Goal: Task Accomplishment & Management: Complete application form

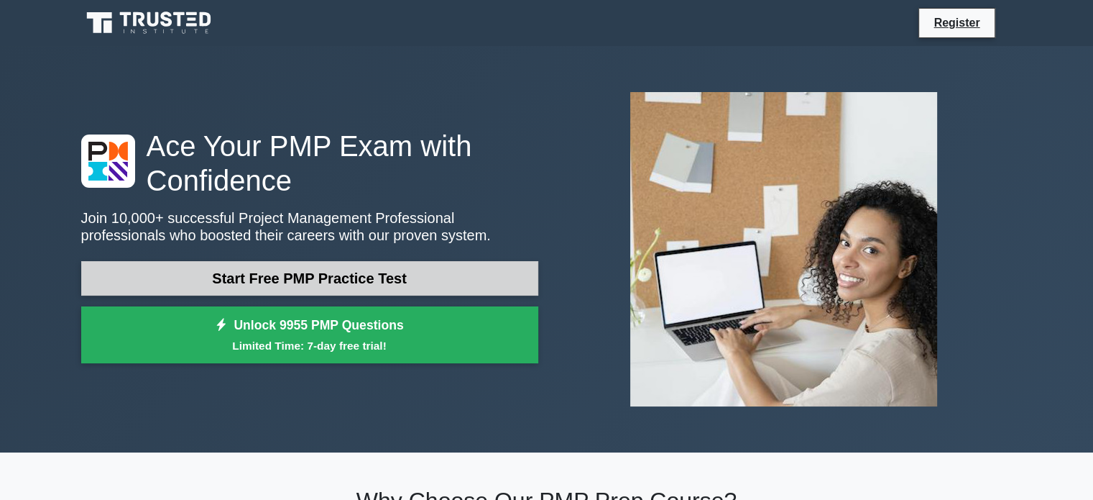
click at [325, 275] on link "Start Free PMP Practice Test" at bounding box center [309, 278] width 457 height 35
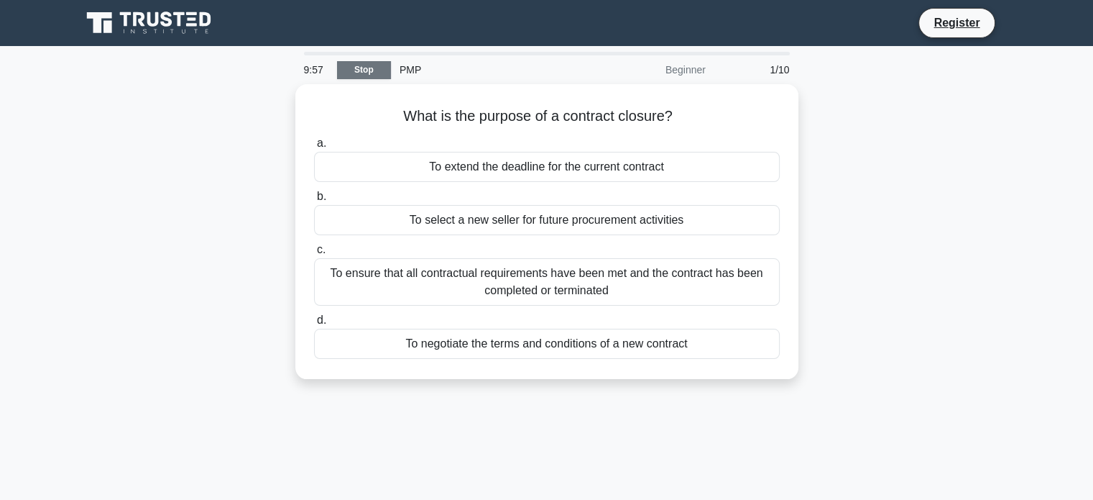
click at [364, 71] on link "Stop" at bounding box center [364, 70] width 54 height 18
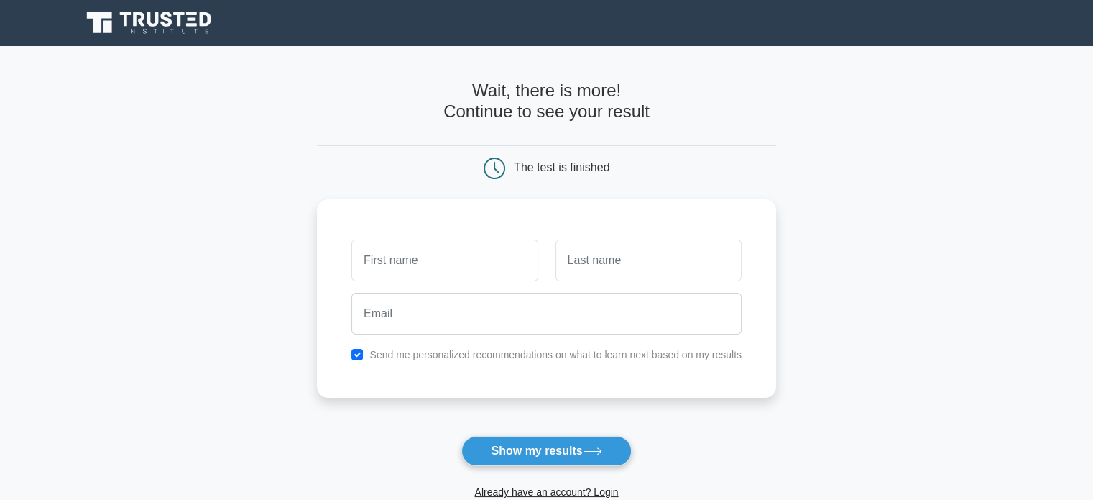
click at [466, 252] on input "text" at bounding box center [444, 260] width 186 height 42
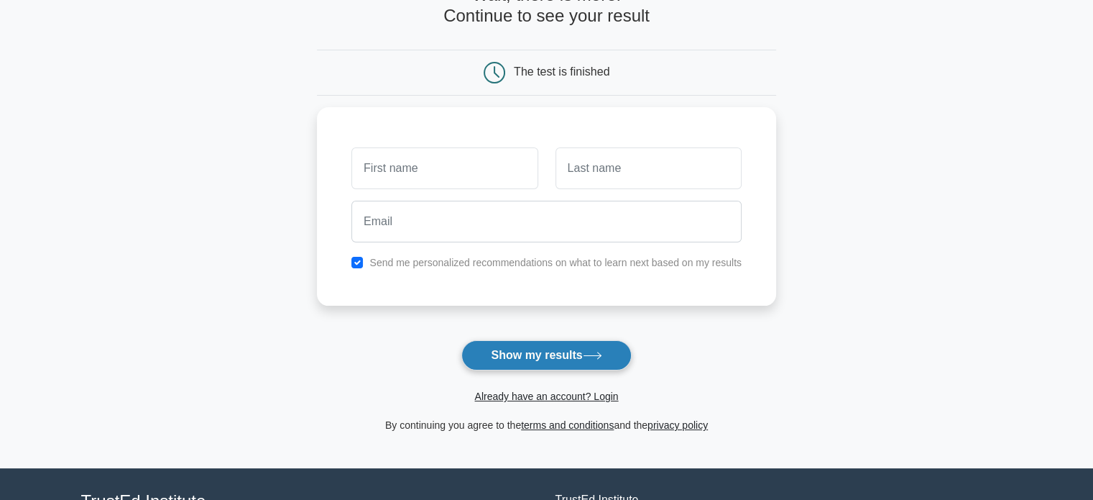
click at [516, 350] on button "Show my results" at bounding box center [546, 355] width 170 height 30
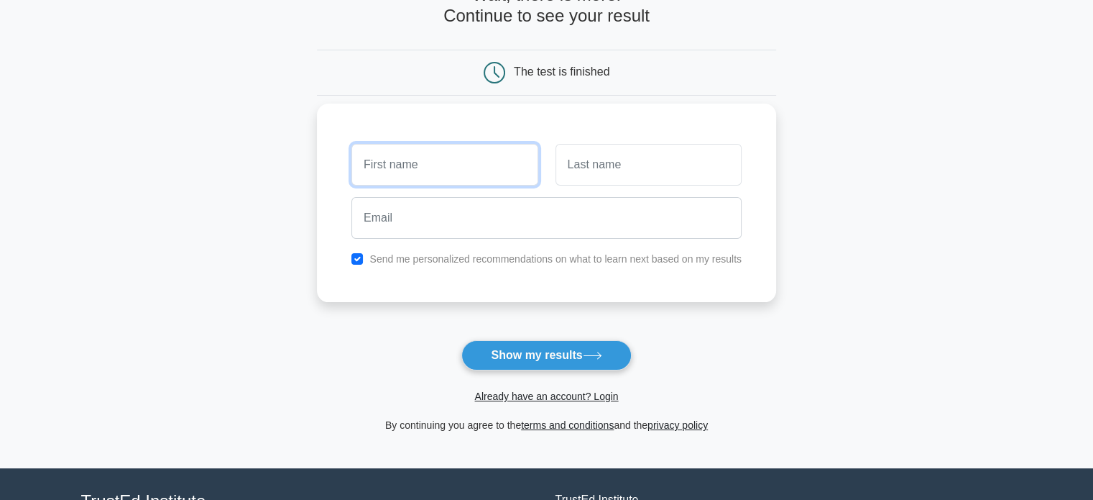
click at [444, 166] on input "text" at bounding box center [444, 165] width 186 height 42
click at [940, 324] on main "Wait, there is more! Continue to see your result The test is finished and the" at bounding box center [546, 209] width 1093 height 518
click at [360, 259] on input "checkbox" at bounding box center [357, 259] width 12 height 12
checkbox input "false"
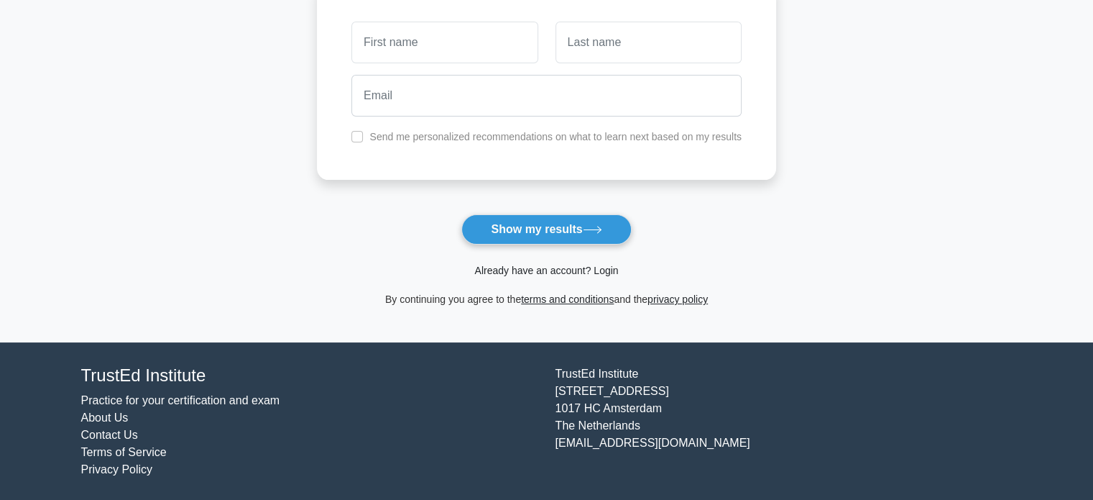
click at [569, 270] on link "Already have an account? Login" at bounding box center [546, 271] width 144 height 12
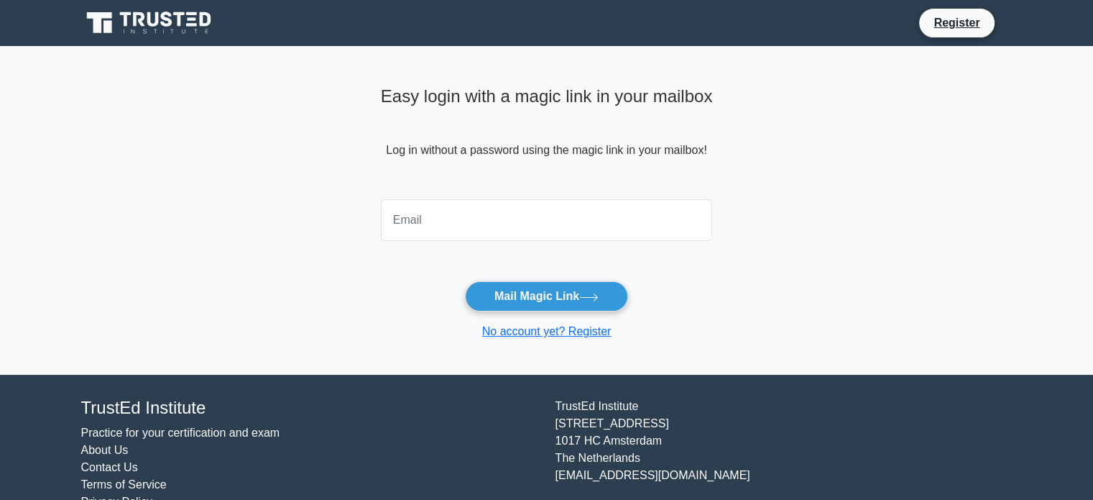
click at [440, 212] on input "email" at bounding box center [547, 220] width 332 height 42
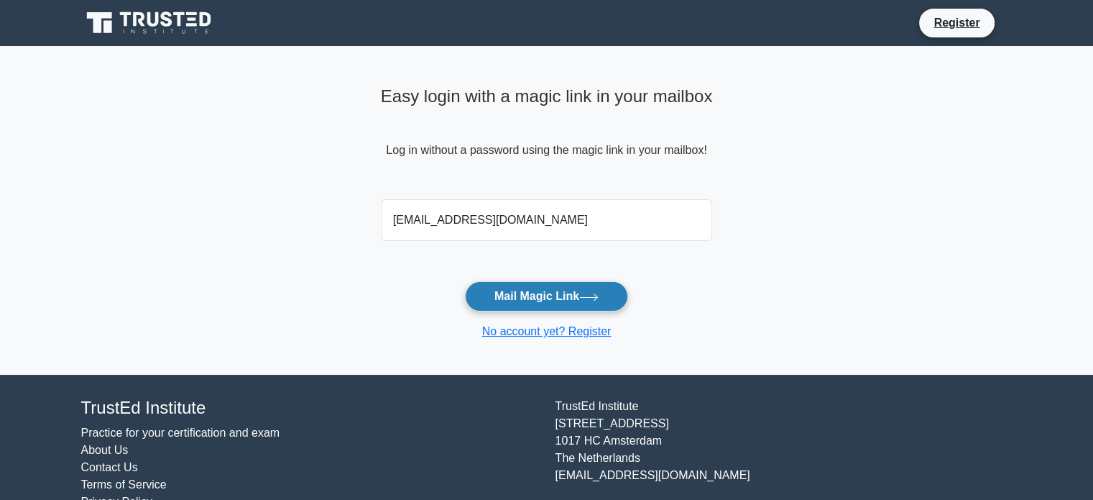
type input "ra-ro@libero.it"
click at [541, 296] on button "Mail Magic Link" at bounding box center [546, 296] width 163 height 30
